Goal: Check status: Check status

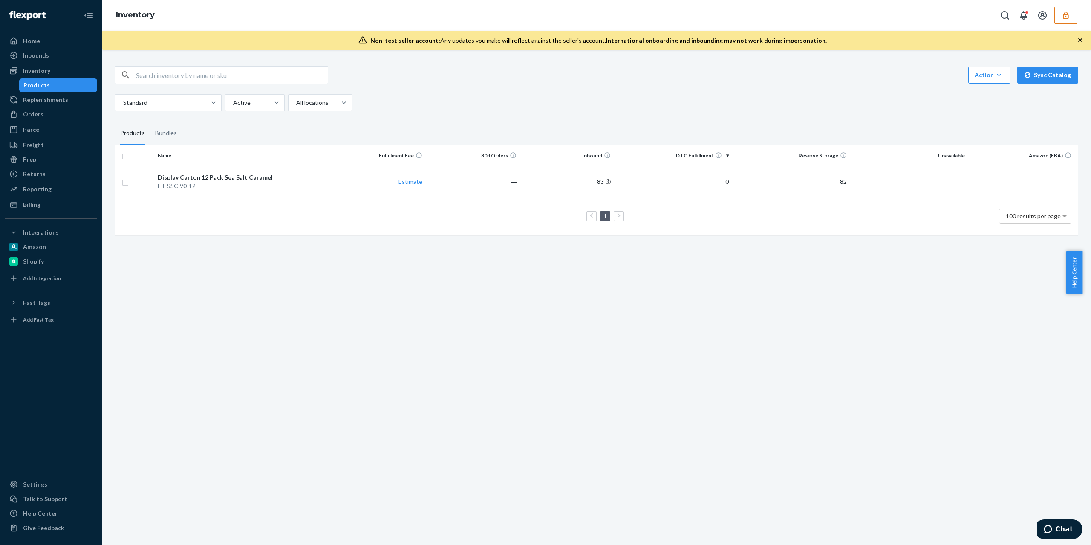
click at [1054, 19] on button "button" at bounding box center [1065, 15] width 23 height 17
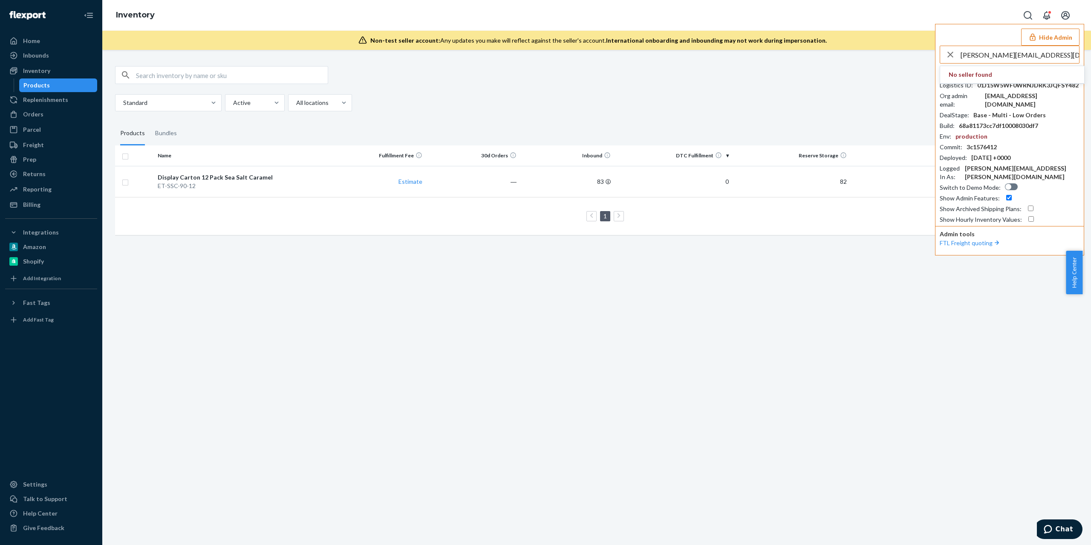
click at [1003, 56] on input "marty@seattlesportsco.com" at bounding box center [1020, 54] width 118 height 17
paste input "andrewrogueendeavor"
type input "andrewrogueendeavorcom"
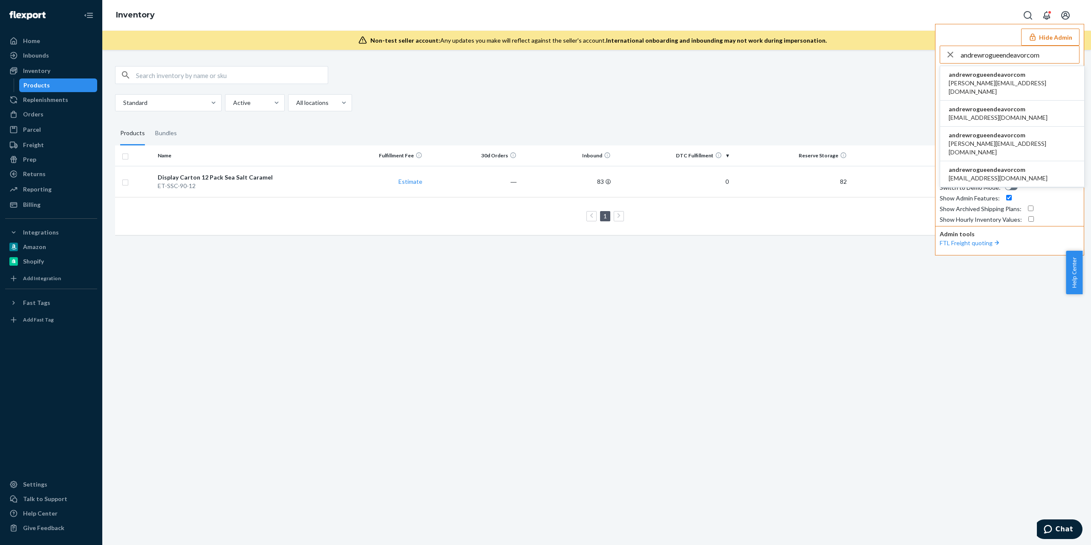
click at [957, 118] on li "andrewrogueendeavorcom elise@seattlesportsco.com" at bounding box center [1012, 114] width 144 height 26
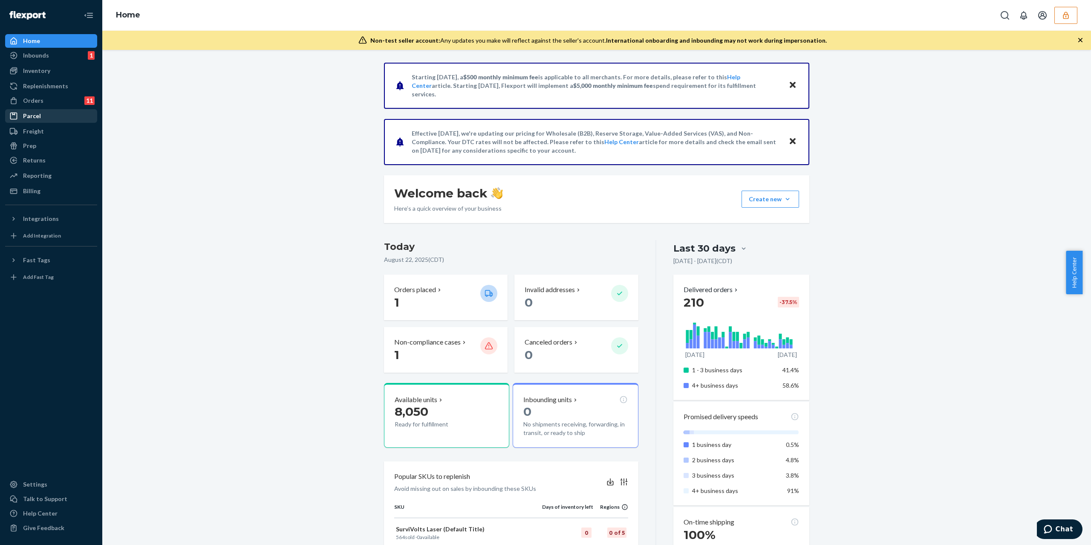
drag, startPoint x: 48, startPoint y: 117, endPoint x: 74, endPoint y: 113, distance: 26.2
click at [48, 117] on div "Parcel" at bounding box center [51, 116] width 90 height 12
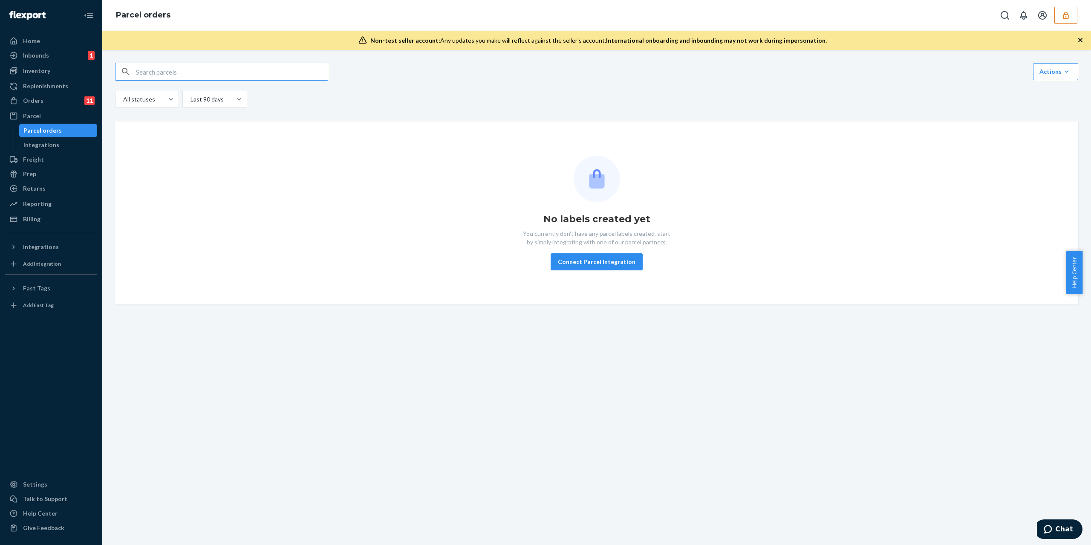
click at [170, 75] on input "text" at bounding box center [232, 71] width 192 height 17
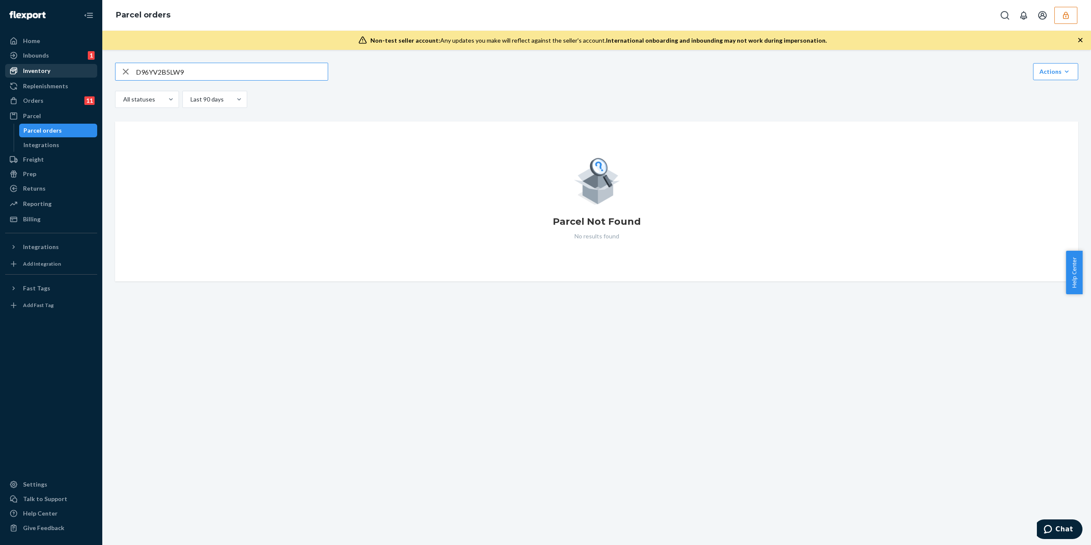
type input "D96YV2B5LW9"
click at [83, 75] on div "Inventory" at bounding box center [51, 71] width 90 height 12
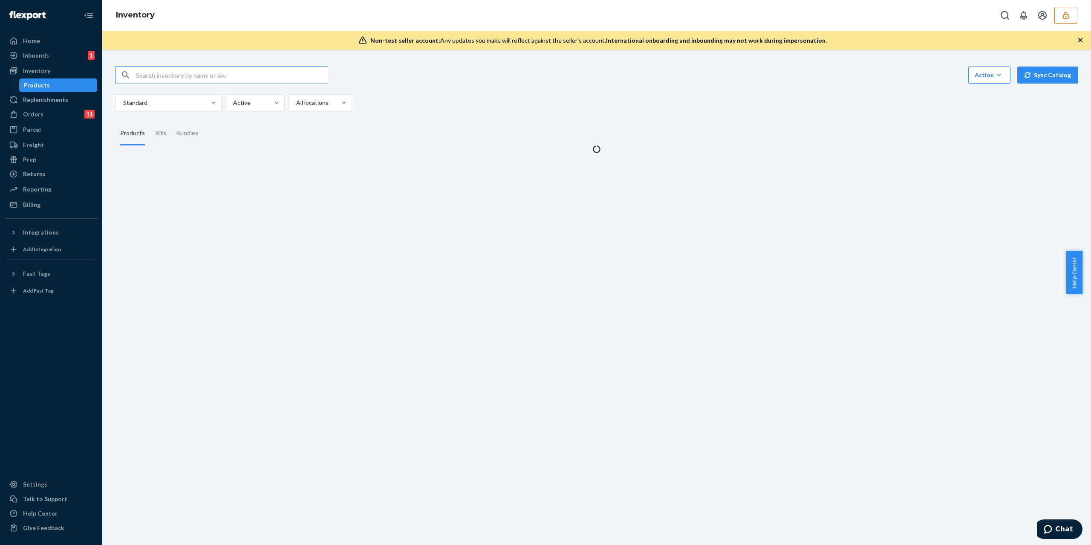
click at [173, 73] on input "text" at bounding box center [232, 74] width 192 height 17
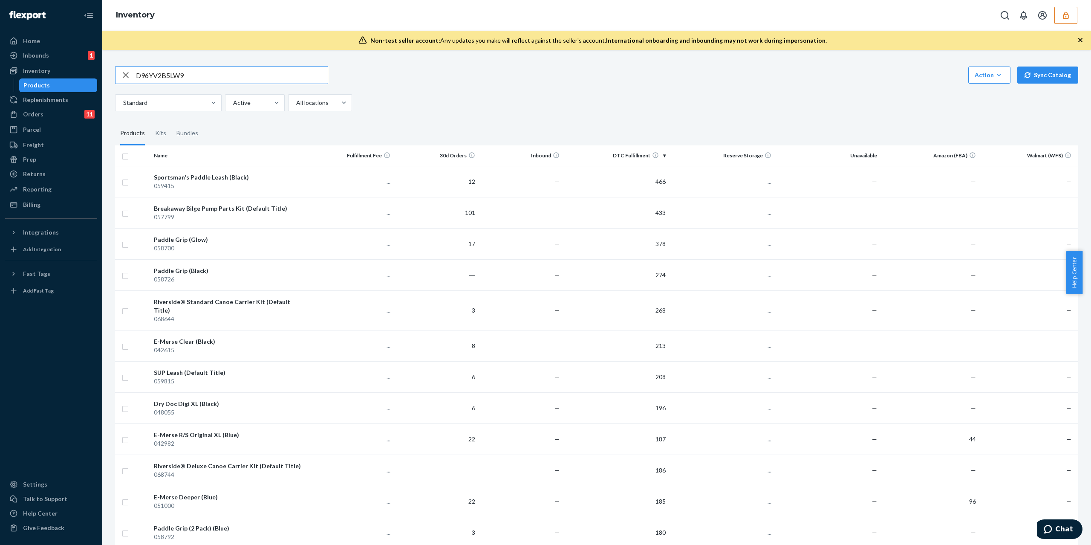
type input "D96YV2B5LW9"
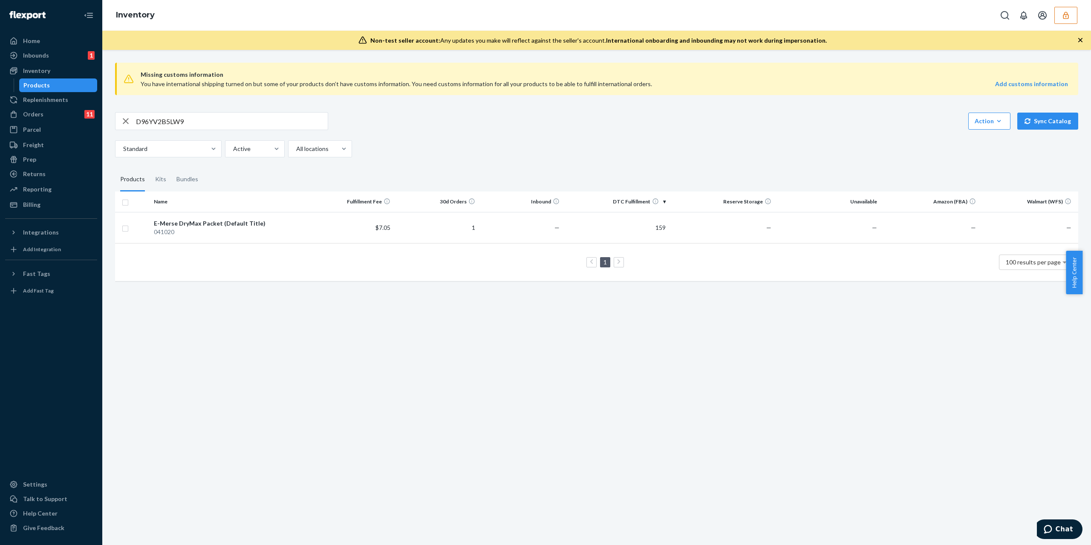
click at [165, 122] on input "D96YV2B5LW9" at bounding box center [232, 121] width 192 height 17
click at [1068, 16] on icon "button" at bounding box center [1066, 15] width 6 height 7
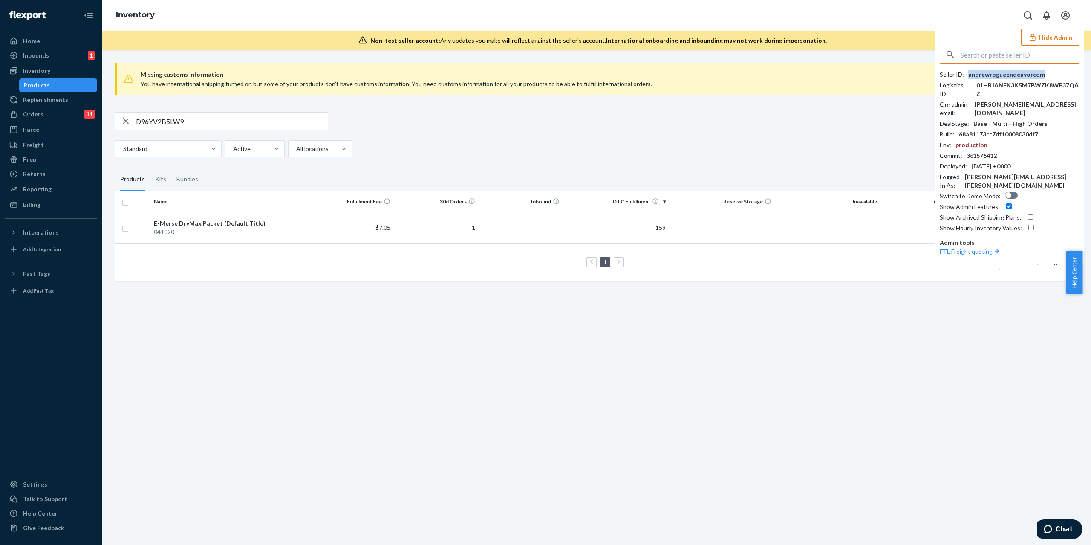
click at [1001, 74] on div "andrewrogueendeavorcom" at bounding box center [1006, 74] width 77 height 9
click at [50, 108] on div "Orders 11" at bounding box center [51, 114] width 90 height 12
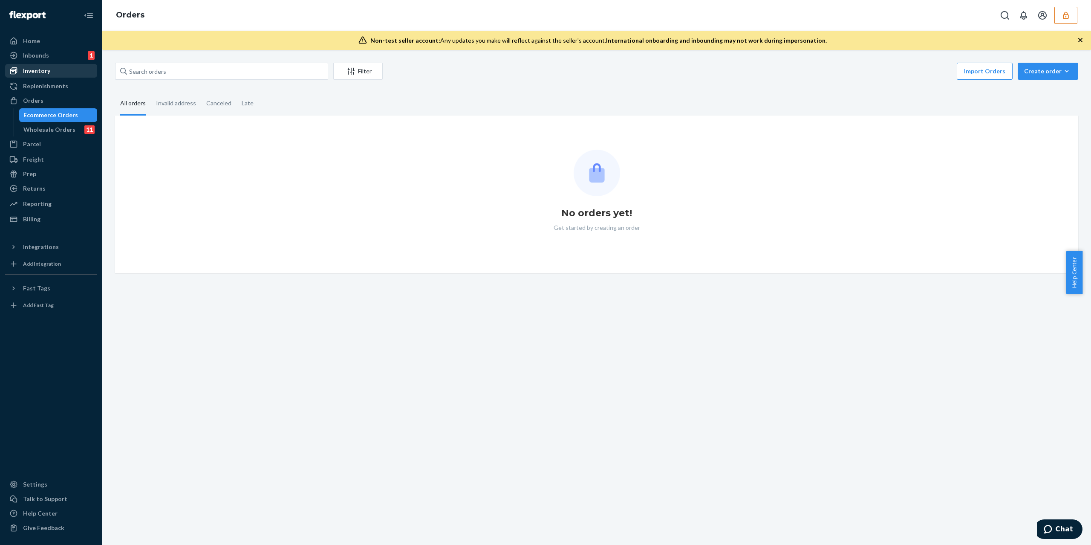
click at [50, 69] on div "Inventory" at bounding box center [51, 71] width 90 height 12
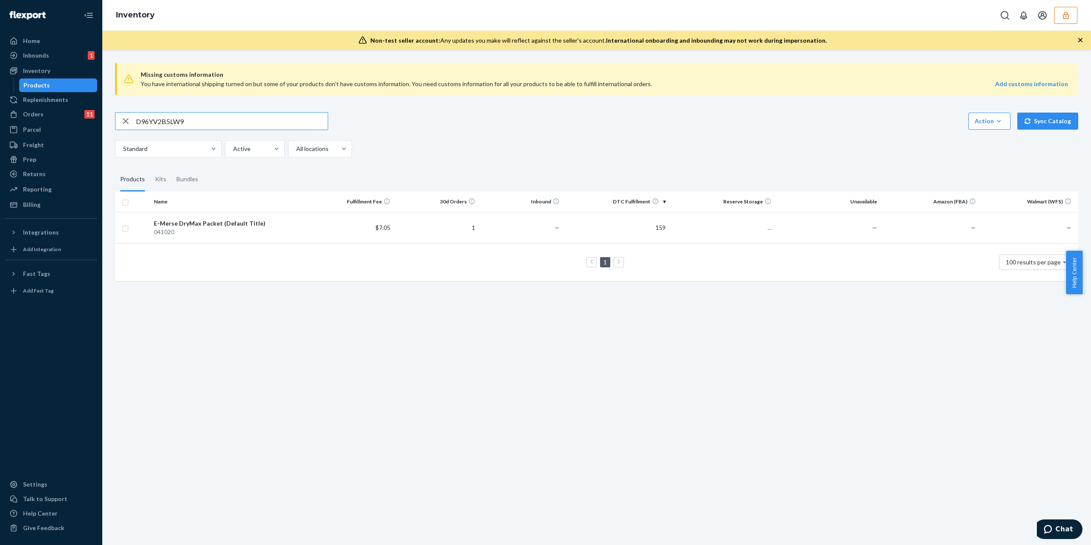
click at [122, 118] on icon "button" at bounding box center [126, 121] width 10 height 17
click at [193, 126] on input "text" at bounding box center [232, 121] width 192 height 17
